Goal: Use online tool/utility: Utilize a website feature to perform a specific function

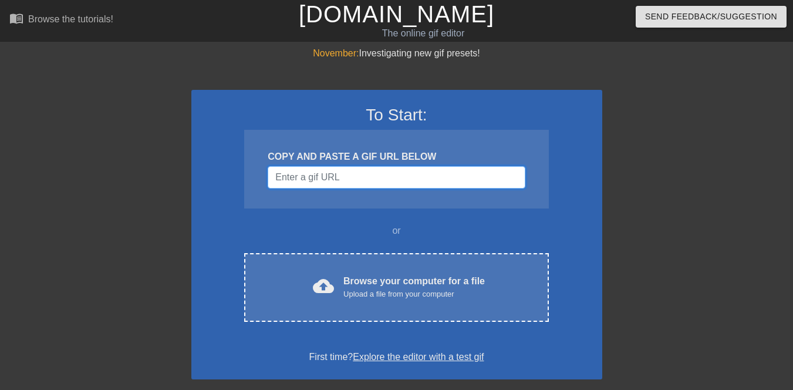
click at [275, 180] on input "Username" at bounding box center [396, 177] width 257 height 22
paste input "[URL][DOMAIN_NAME]"
type input "[URL][DOMAIN_NAME]"
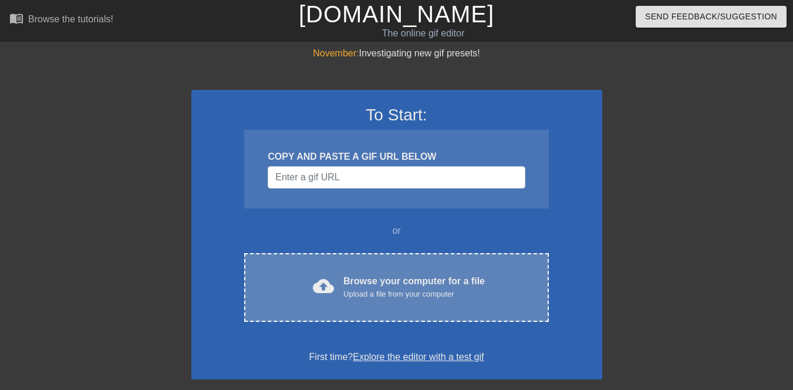
click at [297, 275] on div "cloud_upload Browse your computer for a file Upload a file from your computer" at bounding box center [396, 287] width 255 height 26
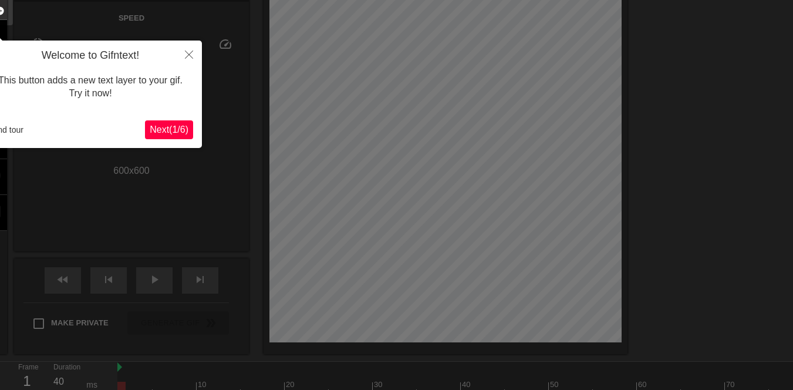
scroll to position [29, 0]
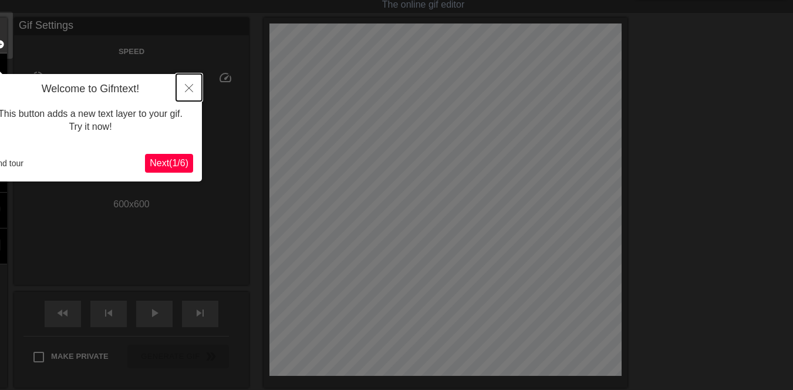
click at [185, 92] on icon "Close" at bounding box center [189, 88] width 8 height 8
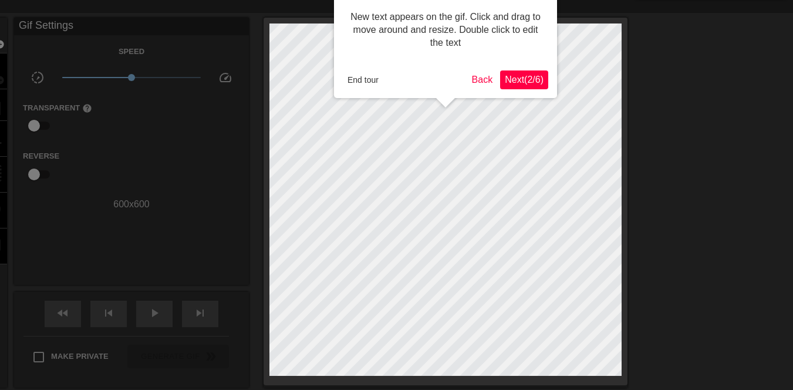
scroll to position [0, 0]
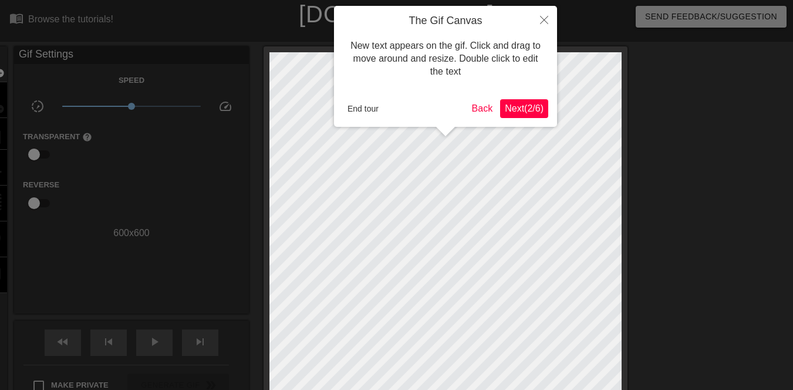
click at [523, 107] on span "Next ( 2 / 6 )" at bounding box center [524, 108] width 39 height 10
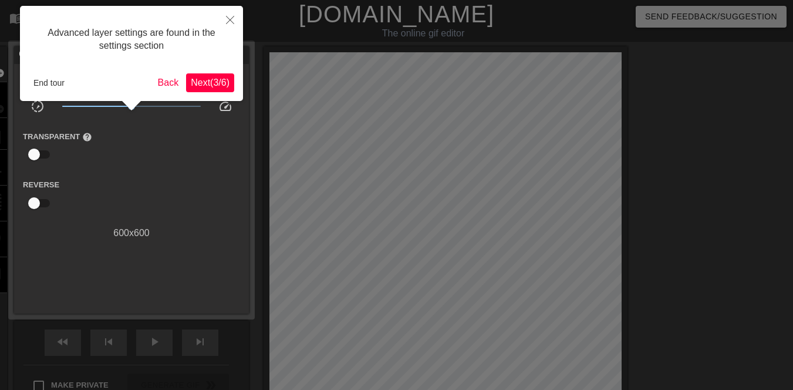
scroll to position [29, 0]
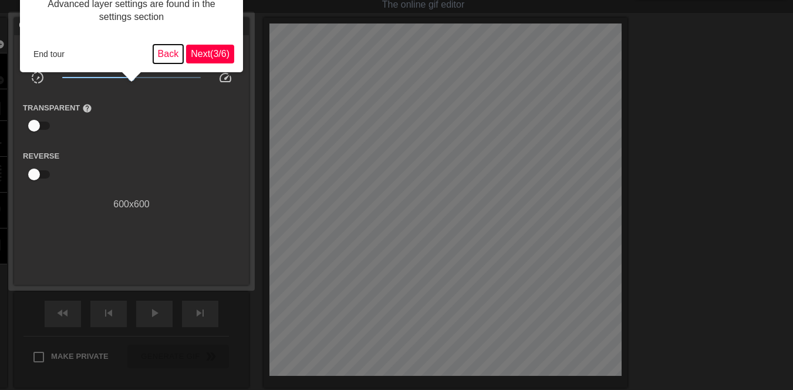
click at [174, 51] on button "Back" at bounding box center [168, 54] width 31 height 19
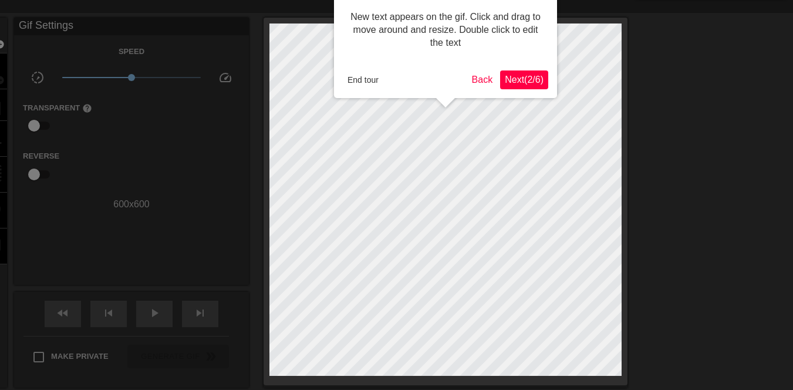
scroll to position [0, 0]
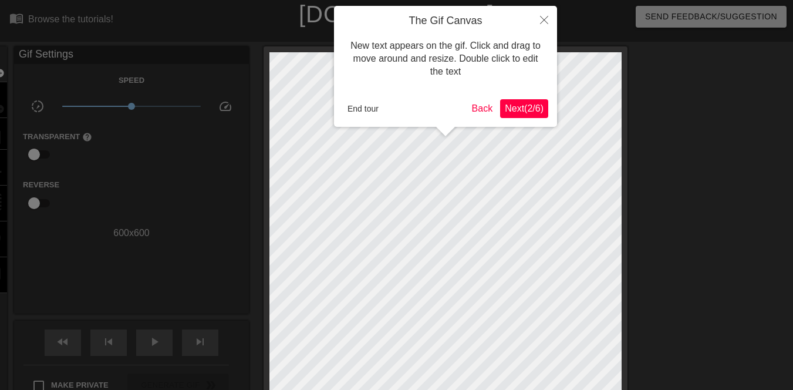
click at [522, 104] on span "Next ( 2 / 6 )" at bounding box center [524, 108] width 39 height 10
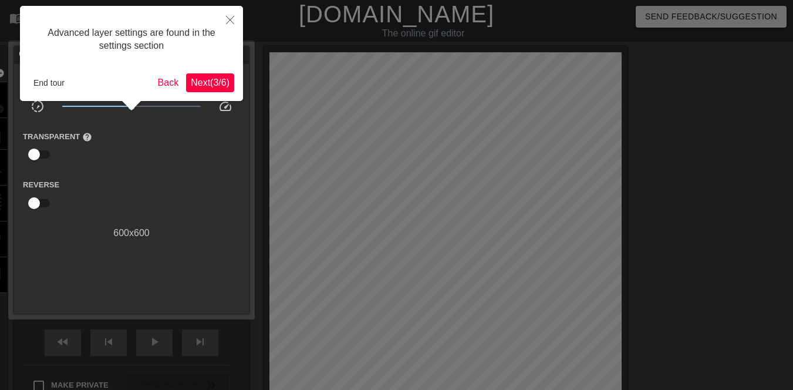
scroll to position [29, 0]
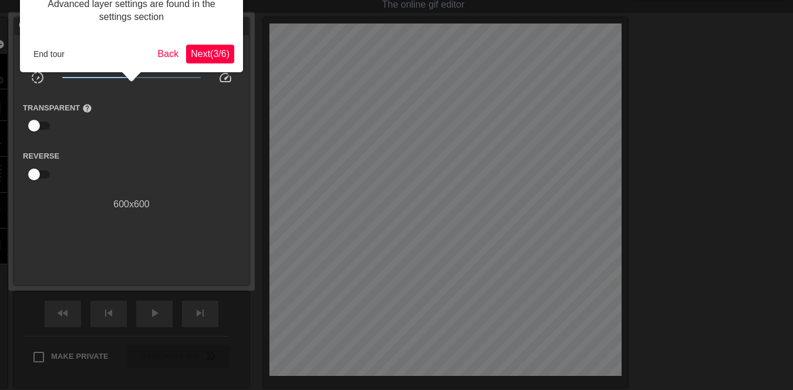
click at [195, 56] on span "Next ( 3 / 6 )" at bounding box center [210, 54] width 39 height 10
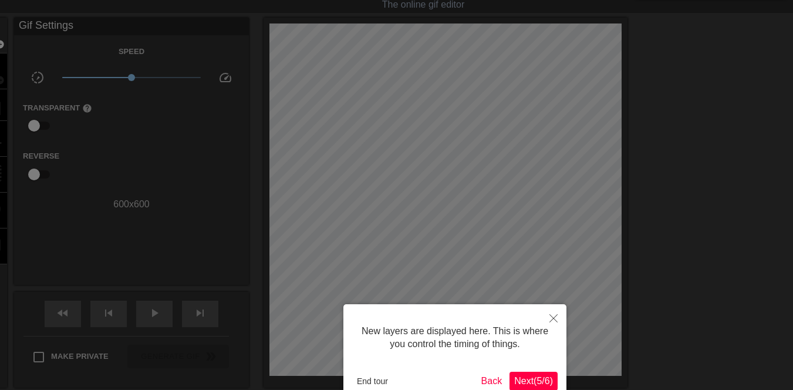
scroll to position [10, 0]
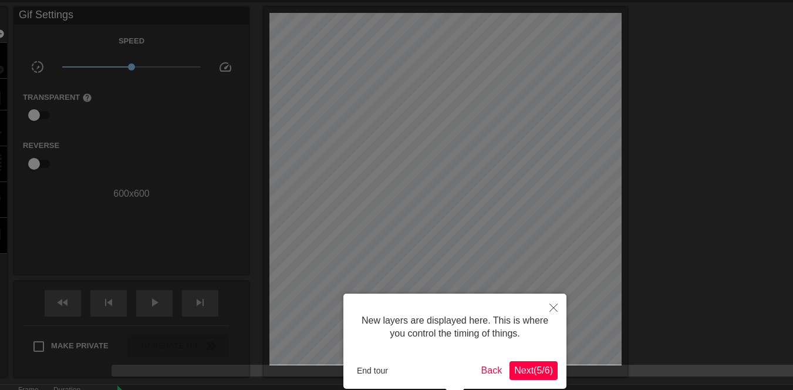
click at [537, 370] on span "Next ( 5 / 6 )" at bounding box center [533, 370] width 39 height 10
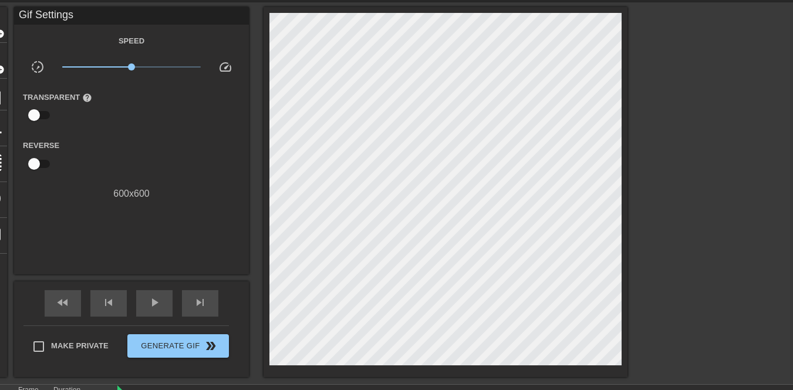
scroll to position [0, 0]
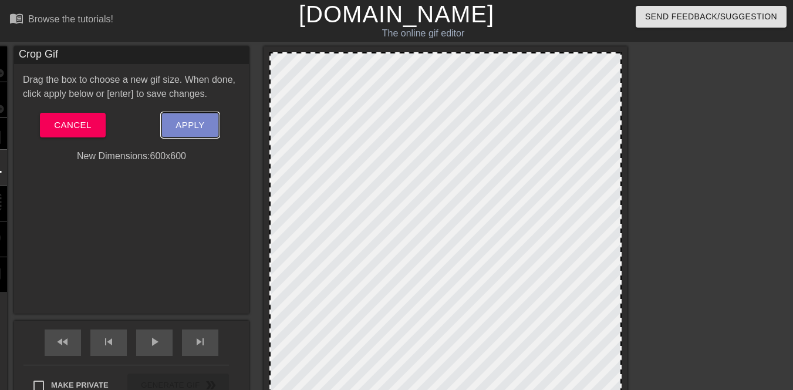
click at [176, 126] on span "Apply" at bounding box center [189, 124] width 29 height 15
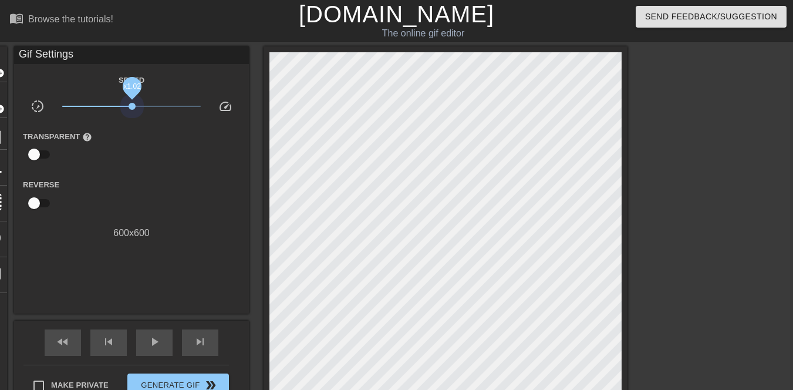
drag, startPoint x: 132, startPoint y: 103, endPoint x: 187, endPoint y: 112, distance: 55.3
click at [187, 112] on span "x1.02" at bounding box center [131, 106] width 139 height 14
click at [187, 112] on span "x6.24" at bounding box center [131, 106] width 139 height 14
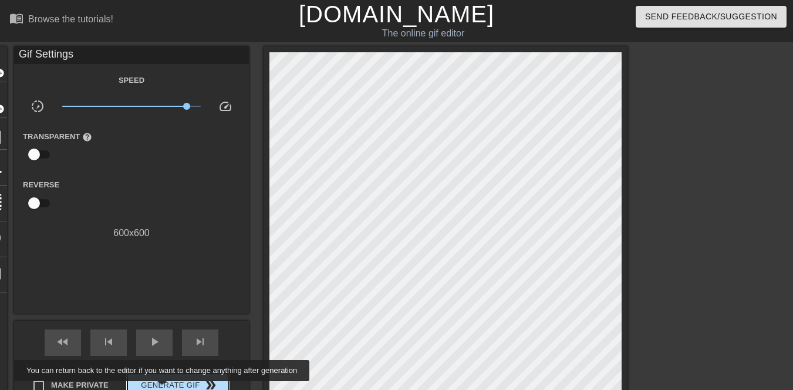
click at [171, 383] on span "Generate Gif double_arrow" at bounding box center [178, 385] width 92 height 14
